Goal: Task Accomplishment & Management: Use online tool/utility

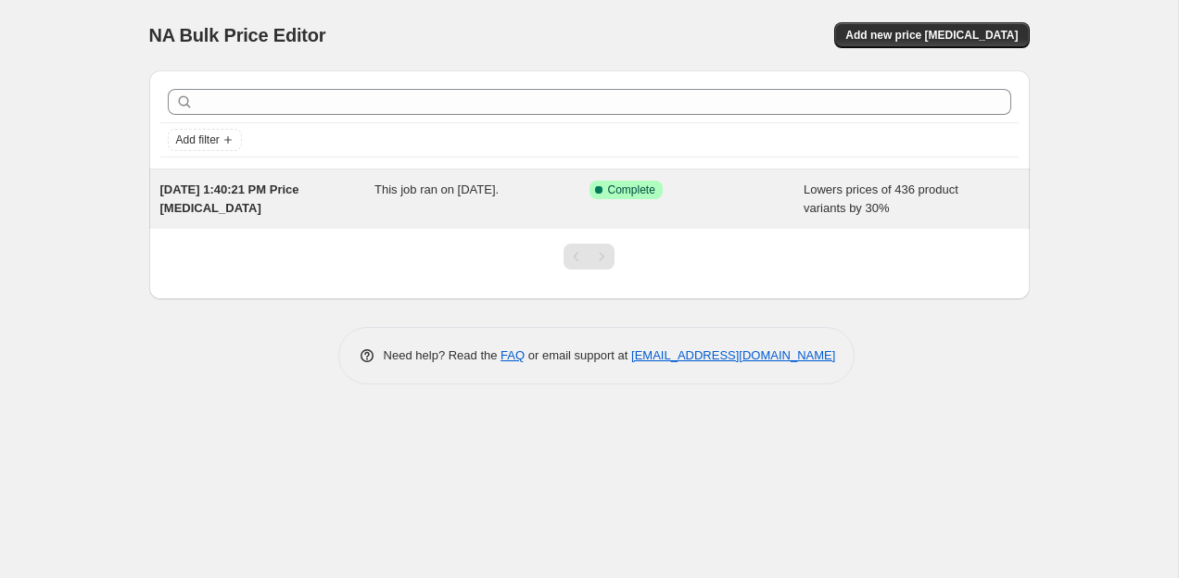
click at [258, 207] on div "Sep 20, 2025, 1:40:21 PM Price change job" at bounding box center [267, 199] width 215 height 37
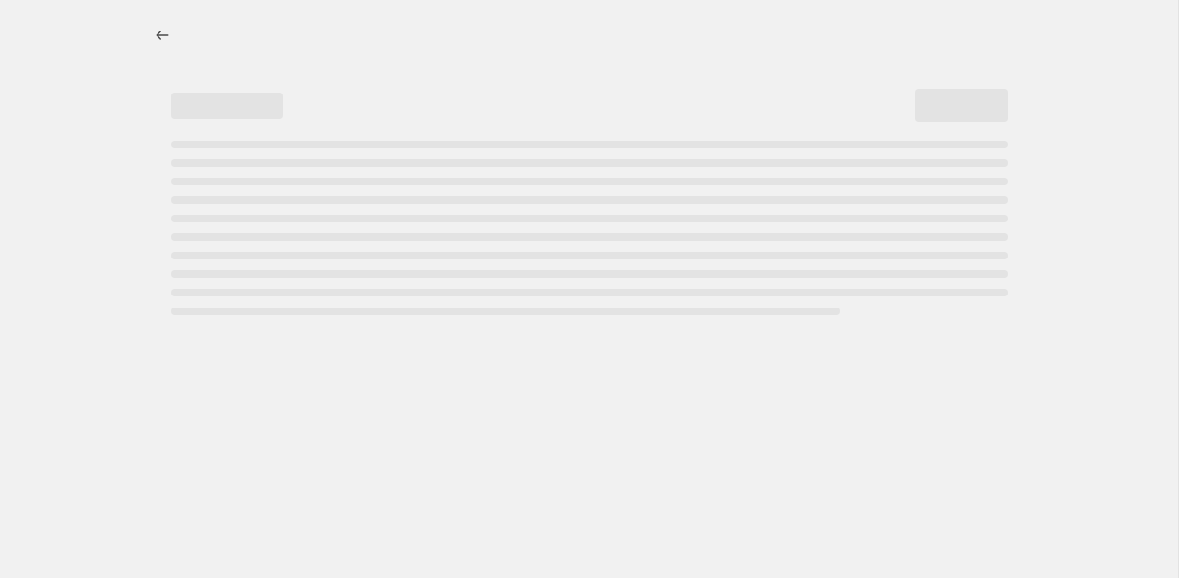
select select "percentage"
select select "remove"
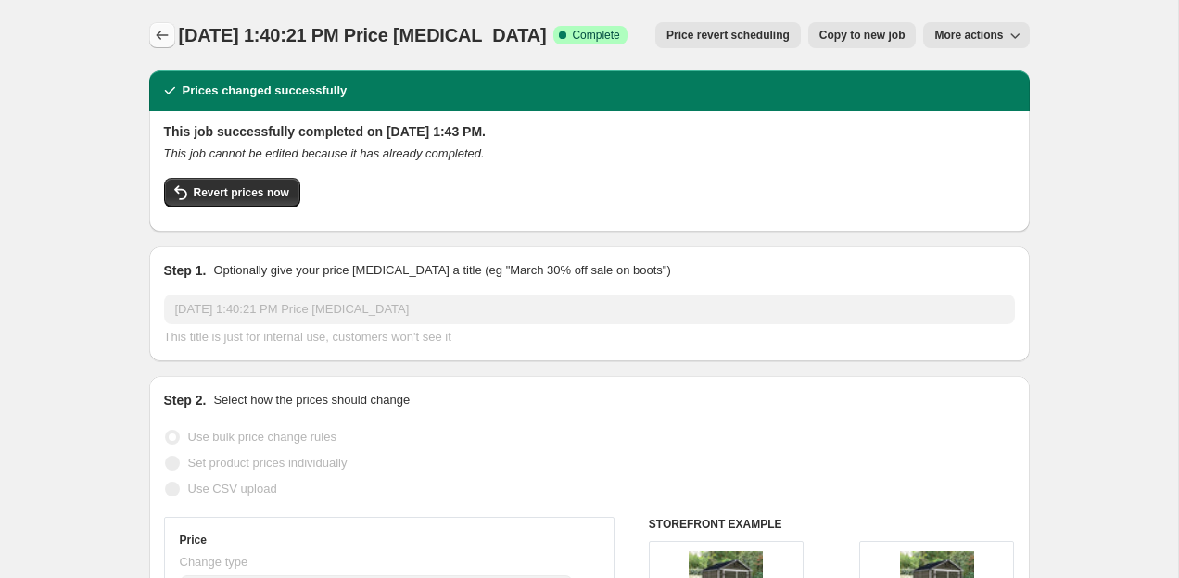
click at [164, 38] on icon "Price change jobs" at bounding box center [162, 35] width 19 height 19
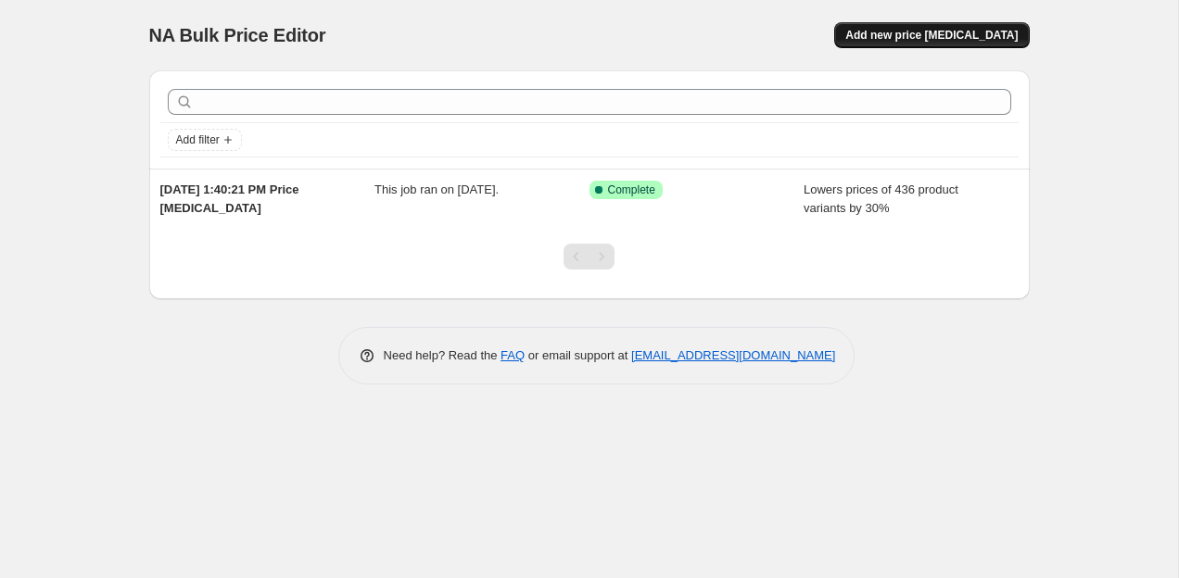
click at [910, 26] on button "Add new price change job" at bounding box center [931, 35] width 195 height 26
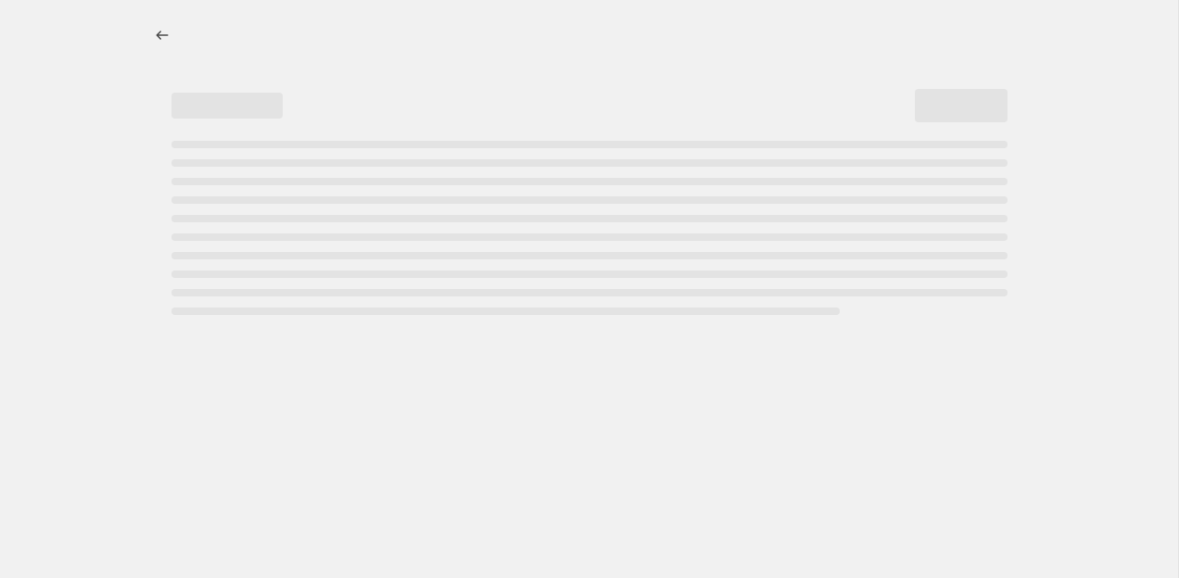
select select "percentage"
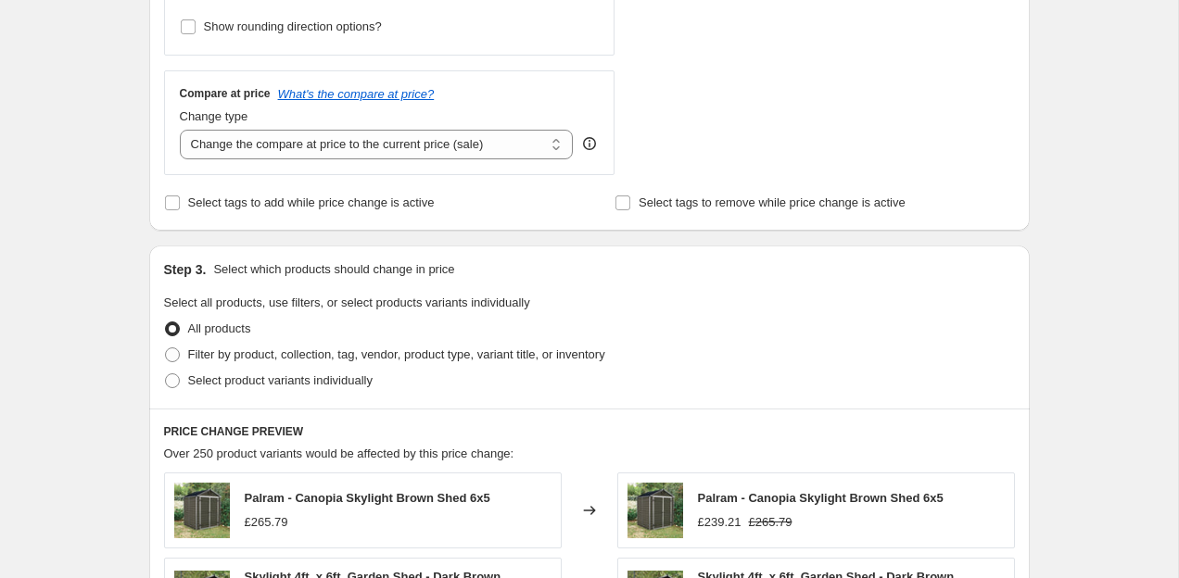
scroll to position [630, 0]
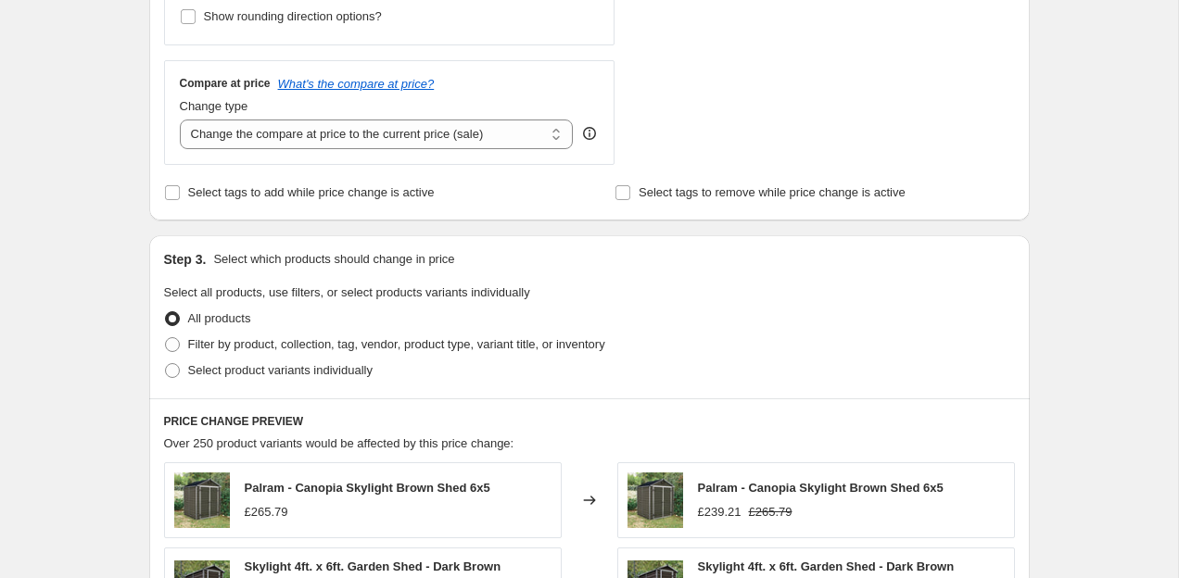
click at [263, 203] on label "Select tags to add while price change is active" at bounding box center [299, 193] width 271 height 26
click at [180, 200] on input "Select tags to add while price change is active" at bounding box center [172, 192] width 15 height 15
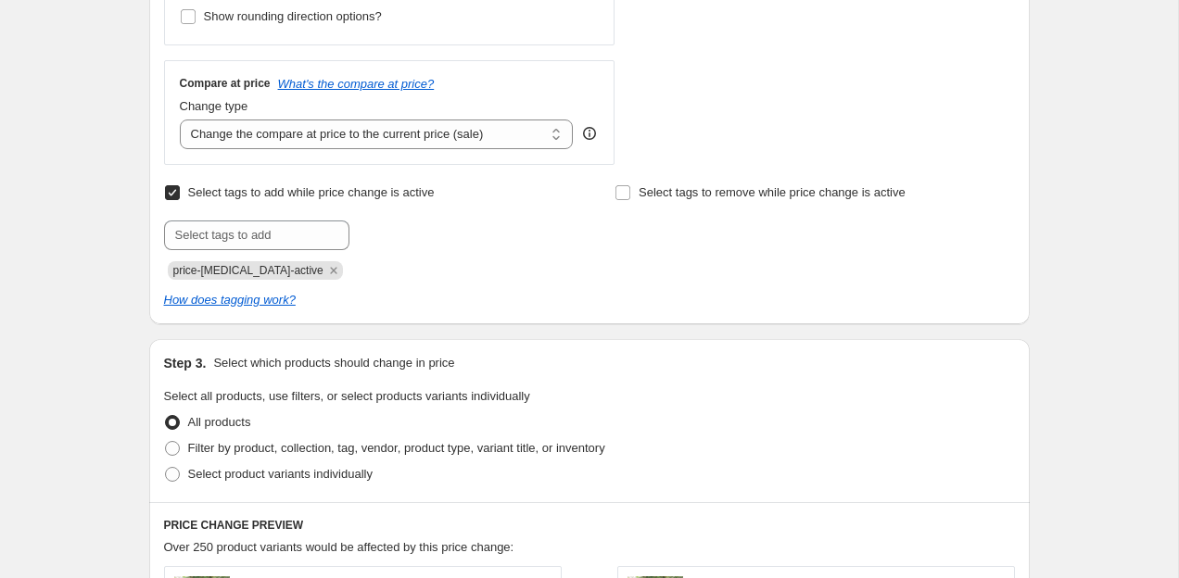
click at [260, 199] on span "Select tags to add while price change is active" at bounding box center [311, 192] width 246 height 19
click at [180, 199] on input "Select tags to add while price change is active" at bounding box center [172, 192] width 15 height 15
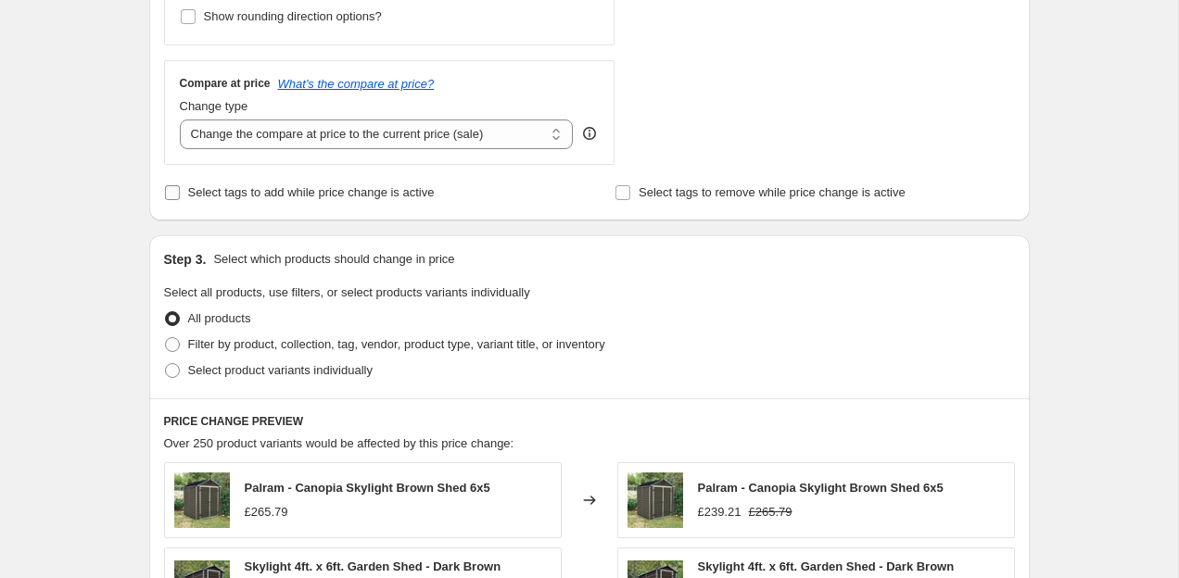
click at [260, 199] on span "Select tags to add while price change is active" at bounding box center [311, 192] width 246 height 19
click at [180, 199] on input "Select tags to add while price change is active" at bounding box center [172, 192] width 15 height 15
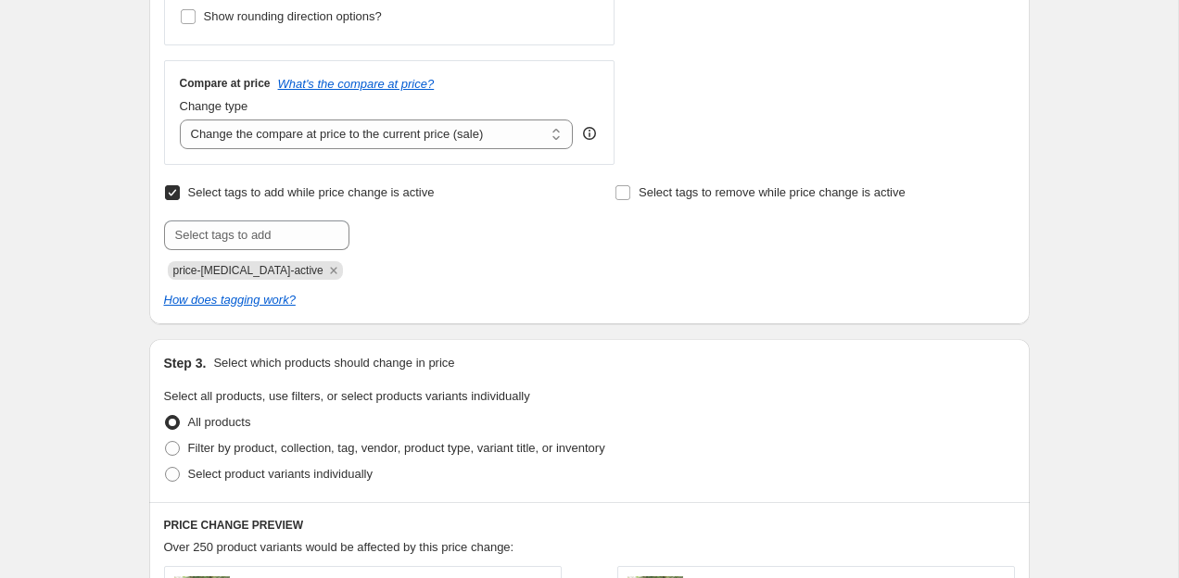
click at [260, 199] on span "Select tags to add while price change is active" at bounding box center [311, 192] width 246 height 19
click at [180, 199] on input "Select tags to add while price change is active" at bounding box center [172, 192] width 15 height 15
checkbox input "false"
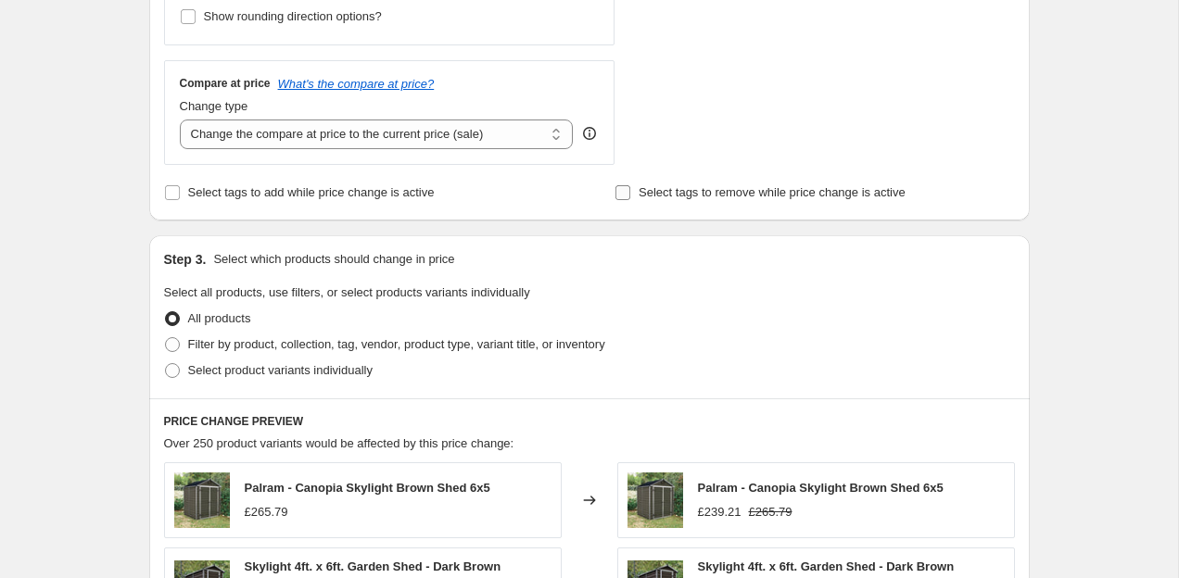
click at [654, 196] on span "Select tags to remove while price change is active" at bounding box center [771, 192] width 267 height 14
click at [630, 196] on input "Select tags to remove while price change is active" at bounding box center [622, 192] width 15 height 15
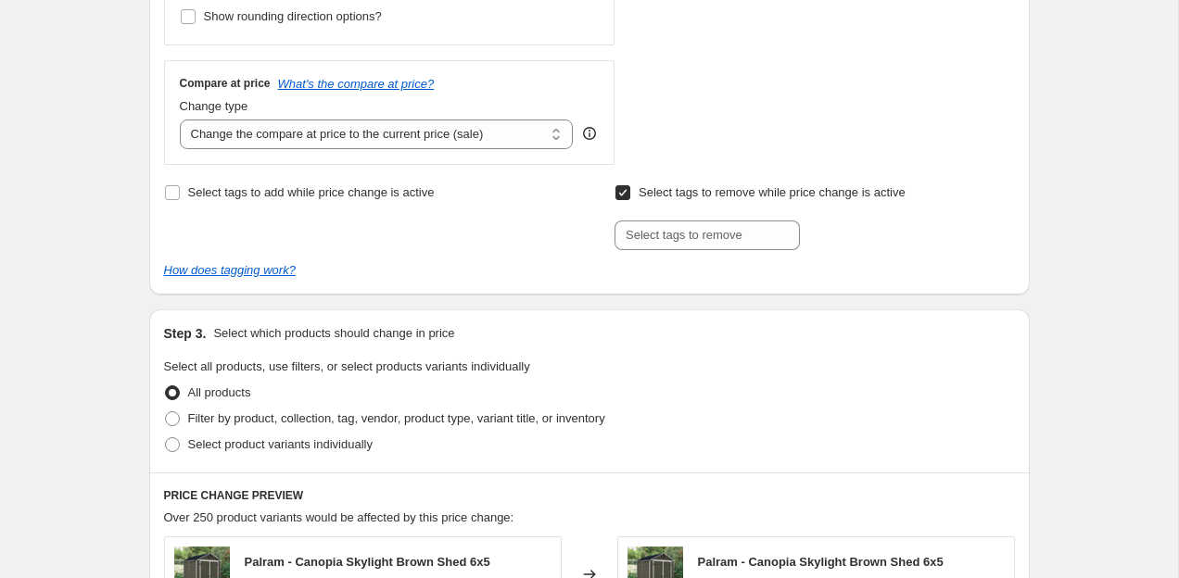
click at [654, 196] on span "Select tags to remove while price change is active" at bounding box center [771, 192] width 267 height 14
click at [630, 196] on input "Select tags to remove while price change is active" at bounding box center [622, 192] width 15 height 15
checkbox input "false"
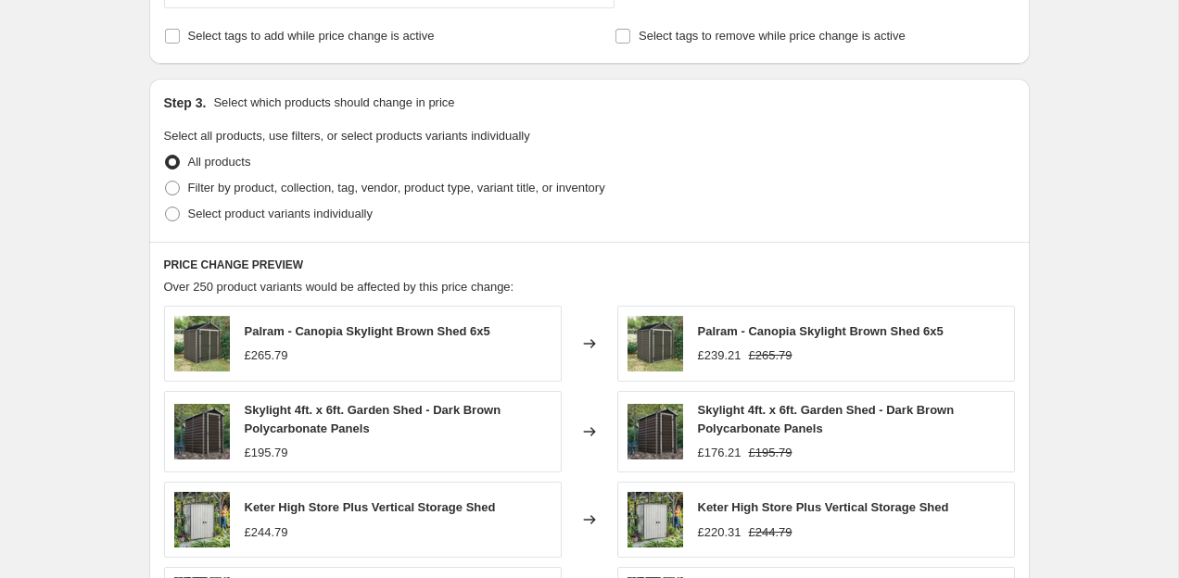
scroll to position [790, 0]
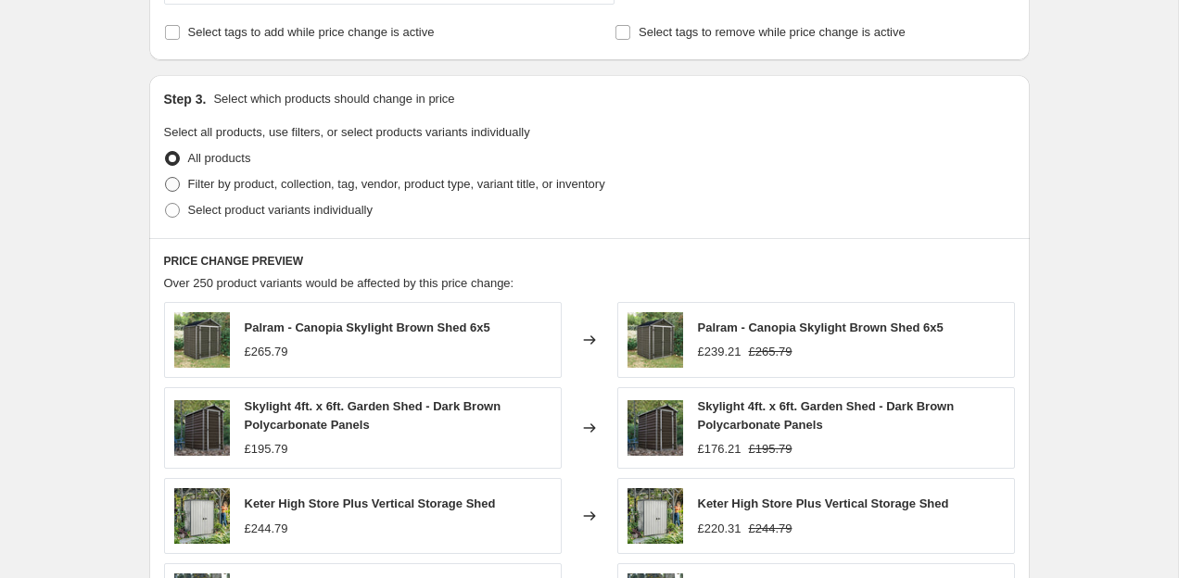
click at [384, 192] on span "Filter by product, collection, tag, vendor, product type, variant title, or inv…" at bounding box center [396, 184] width 417 height 19
click at [166, 178] on input "Filter by product, collection, tag, vendor, product type, variant title, or inv…" at bounding box center [165, 177] width 1 height 1
radio input "true"
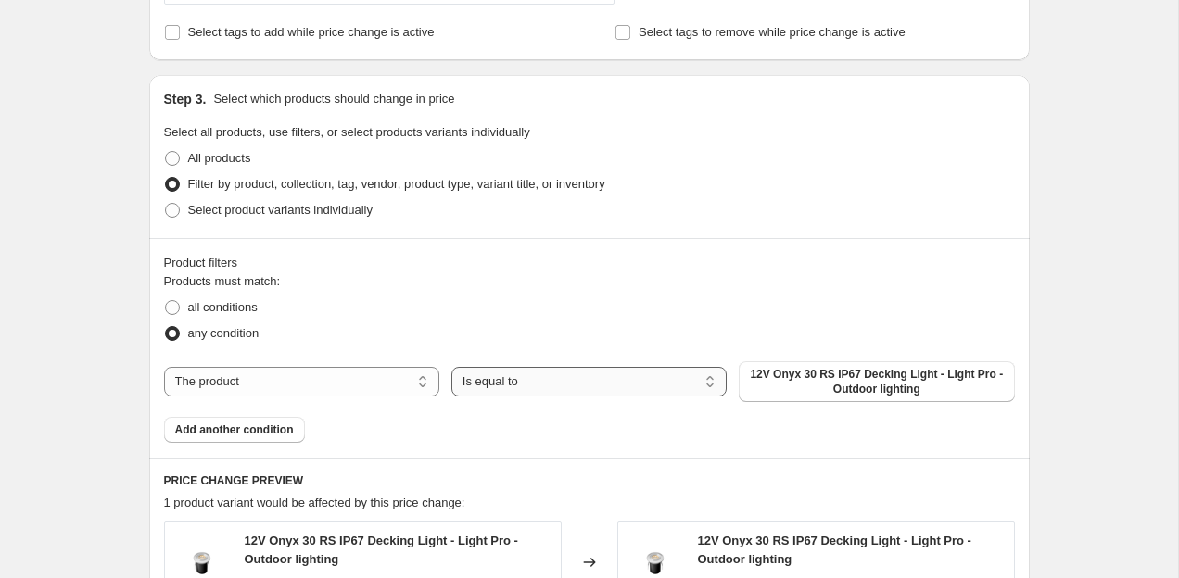
click at [546, 377] on select "Is equal to Is not equal to" at bounding box center [588, 382] width 275 height 30
click at [411, 378] on select "The product The product's collection The product's tag The product's vendor The…" at bounding box center [301, 382] width 275 height 30
click at [565, 368] on select "Is equal to Is not equal to" at bounding box center [588, 382] width 275 height 30
click at [451, 367] on select "Is equal to Is not equal to" at bounding box center [588, 382] width 275 height 30
click at [804, 373] on span "12V Onyx 30 RS IP67 Decking Light - Light Pro - Outdoor lighting" at bounding box center [876, 382] width 253 height 30
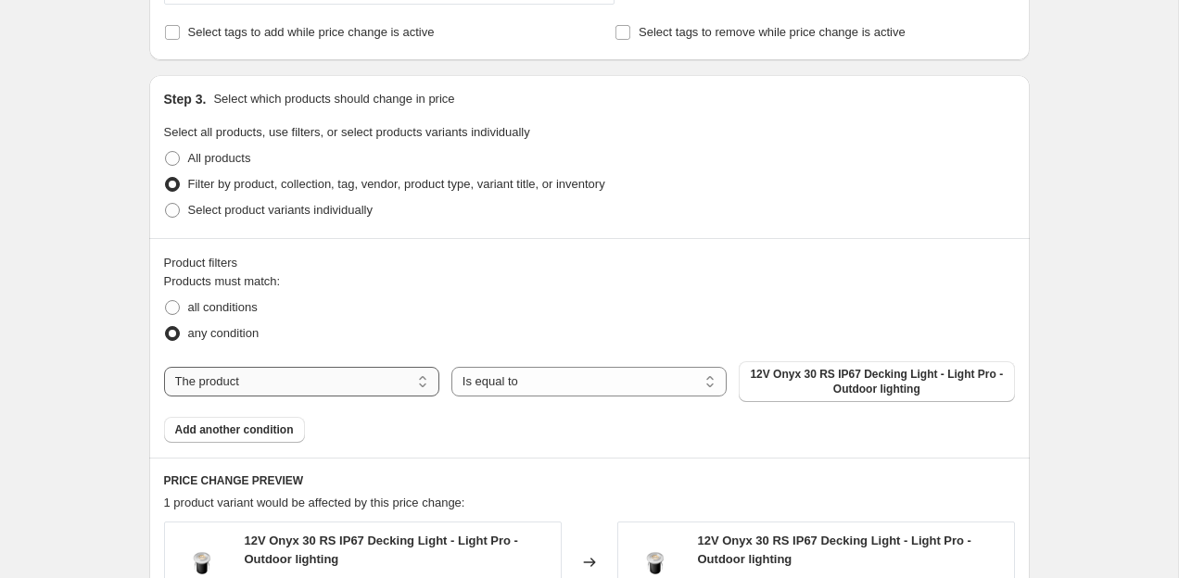
click at [325, 387] on select "The product The product's collection The product's tag The product's vendor The…" at bounding box center [301, 382] width 275 height 30
select select "tag"
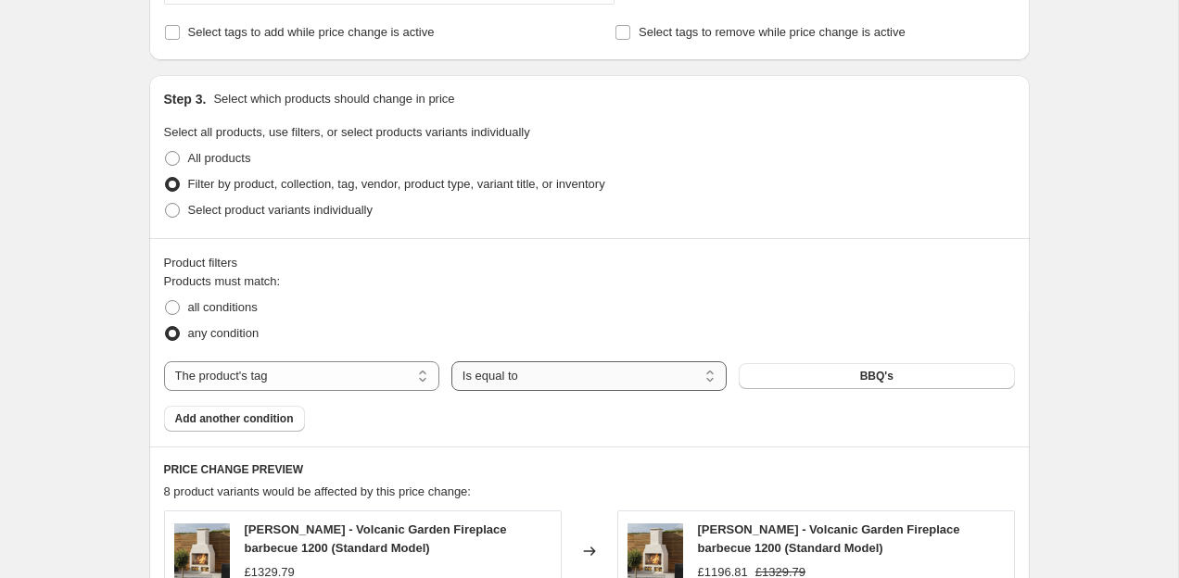
click at [538, 373] on select "Is equal to Is not equal to" at bounding box center [588, 376] width 275 height 30
click at [451, 361] on select "Is equal to Is not equal to" at bounding box center [588, 376] width 275 height 30
click at [808, 376] on button "BBQ's" at bounding box center [876, 376] width 275 height 26
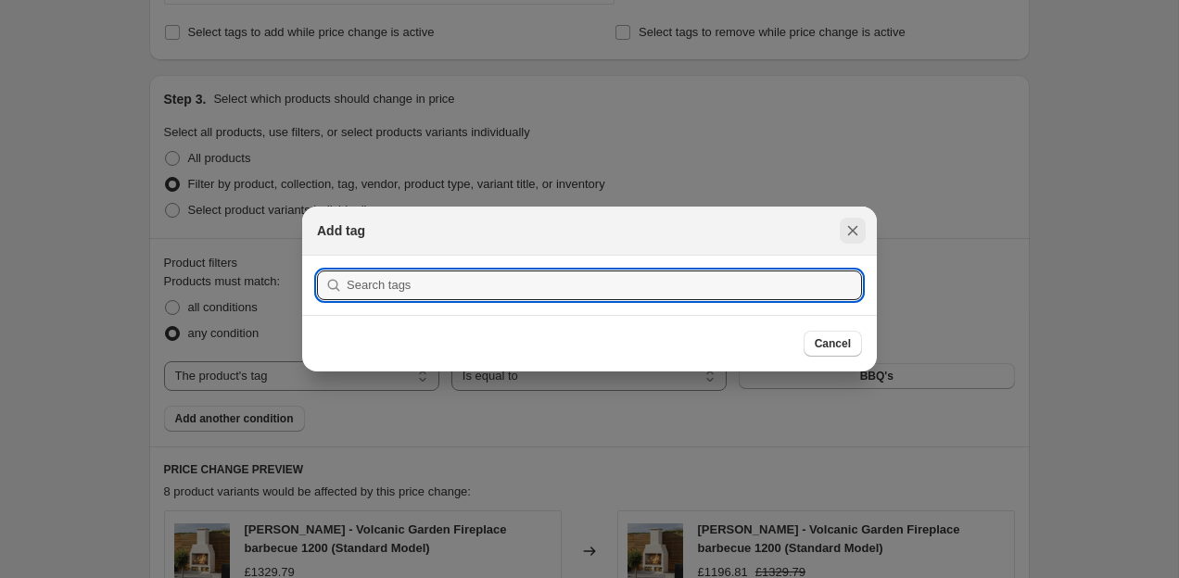
click at [850, 234] on icon "Close" at bounding box center [853, 231] width 10 height 10
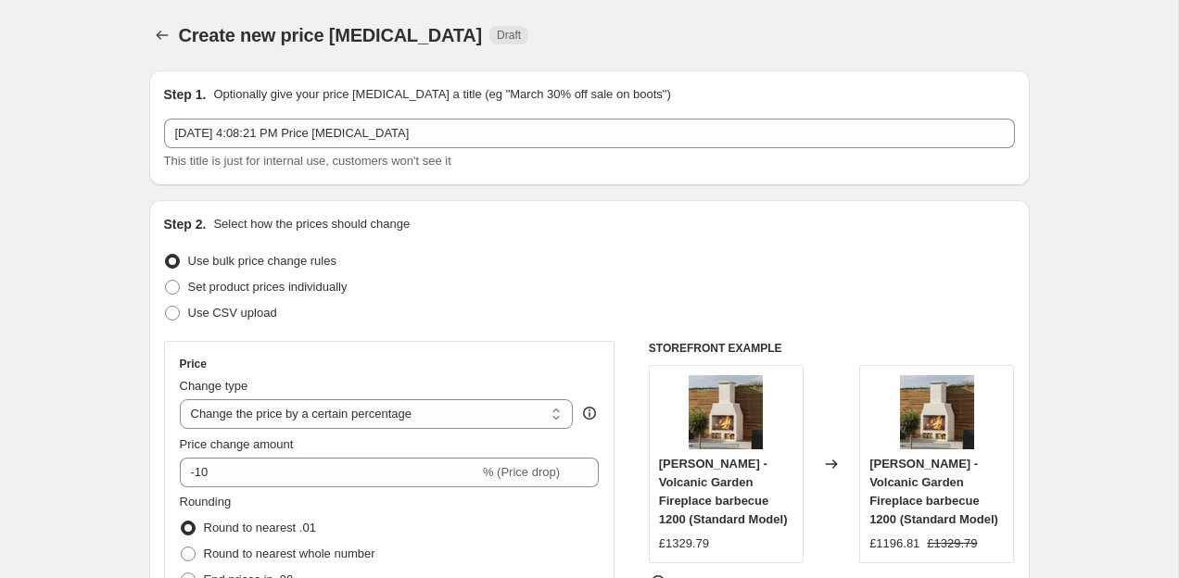
scroll to position [790, 0]
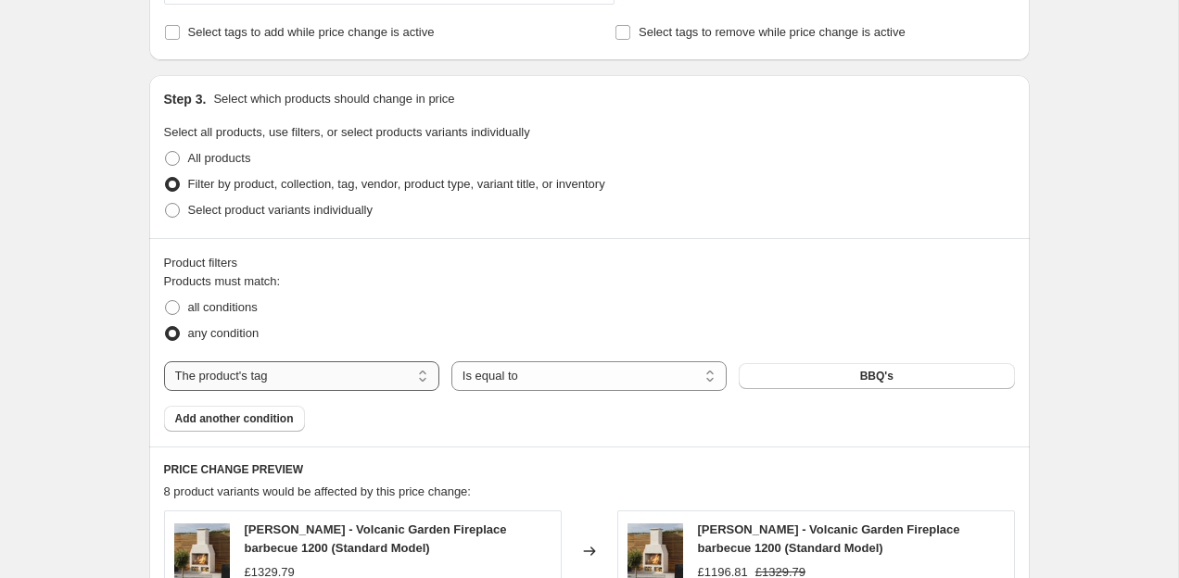
click at [315, 382] on select "The product The product's collection The product's tag The product's vendor The…" at bounding box center [301, 376] width 275 height 30
click at [233, 423] on span "Add another condition" at bounding box center [234, 418] width 119 height 15
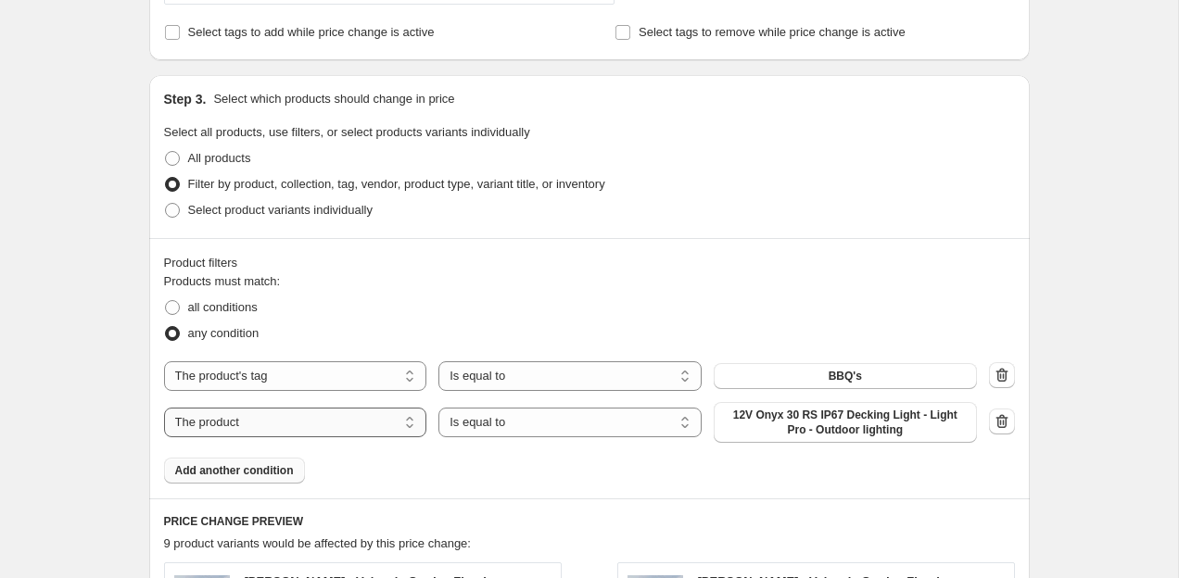
click at [378, 425] on select "The product The product's collection The product's tag The product's vendor The…" at bounding box center [295, 423] width 263 height 30
click at [246, 211] on span "Select product variants individually" at bounding box center [280, 210] width 184 height 14
click at [166, 204] on input "Select product variants individually" at bounding box center [165, 203] width 1 height 1
radio input "true"
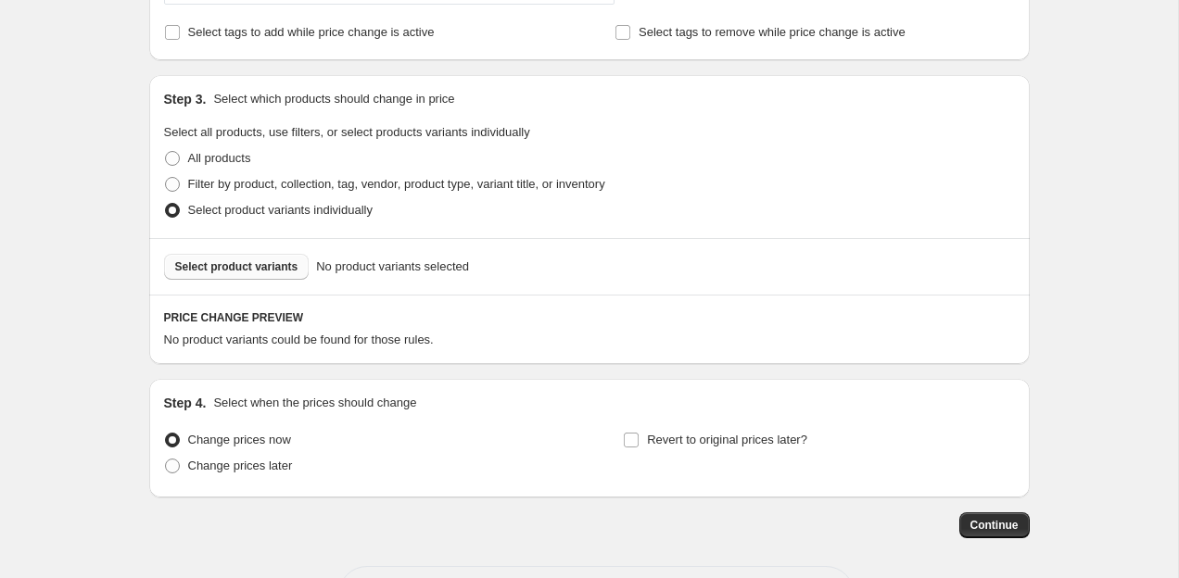
click at [251, 266] on span "Select product variants" at bounding box center [236, 266] width 123 height 15
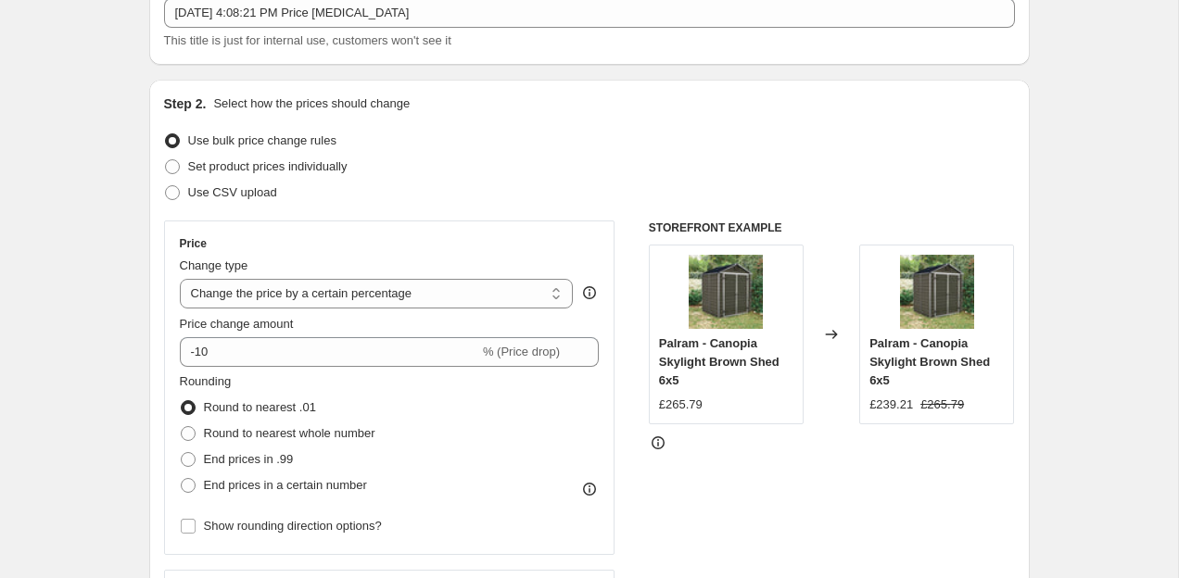
scroll to position [0, 0]
